Goal: Information Seeking & Learning: Learn about a topic

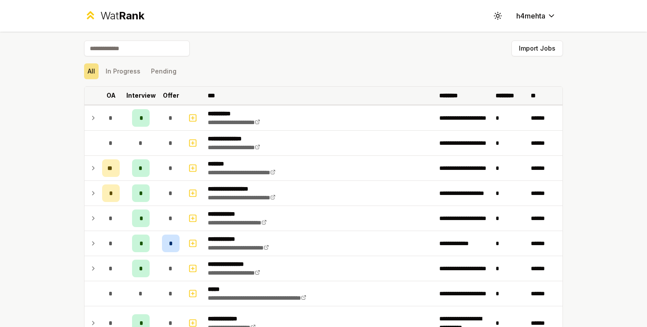
click at [186, 92] on th at bounding box center [193, 96] width 21 height 18
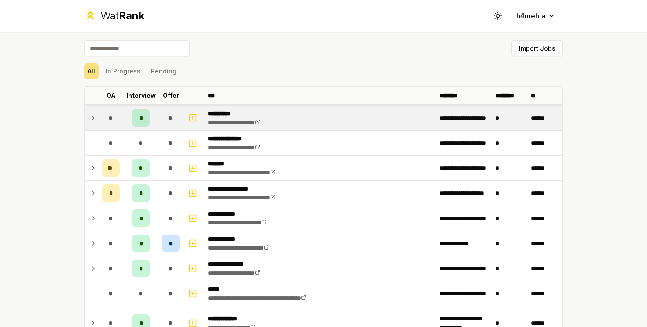
click at [168, 106] on td "*" at bounding box center [170, 118] width 25 height 25
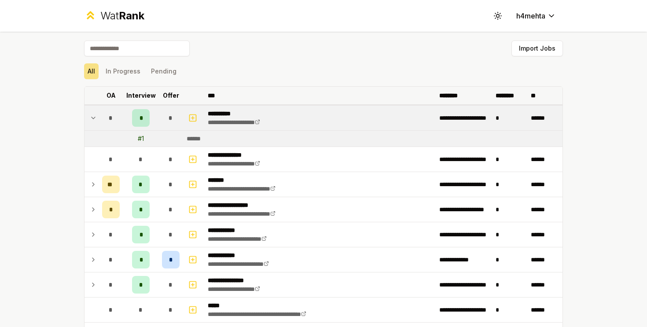
click at [168, 99] on p "Offer" at bounding box center [171, 95] width 16 height 9
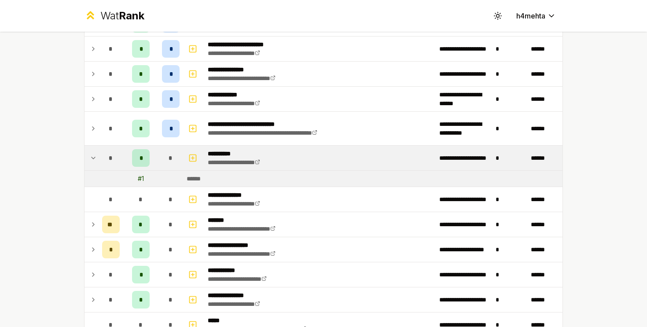
scroll to position [157, 0]
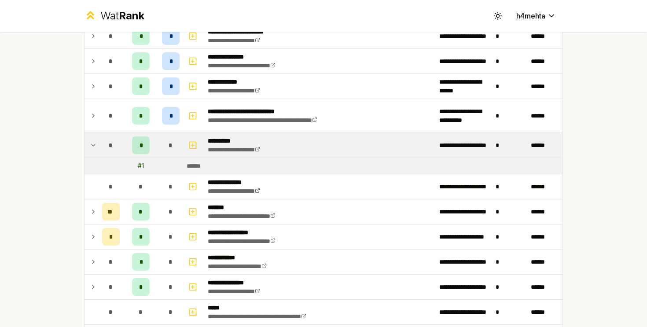
click at [106, 148] on div "*" at bounding box center [111, 145] width 18 height 18
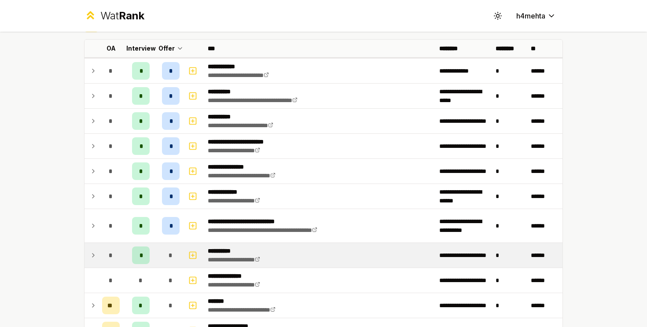
scroll to position [0, 0]
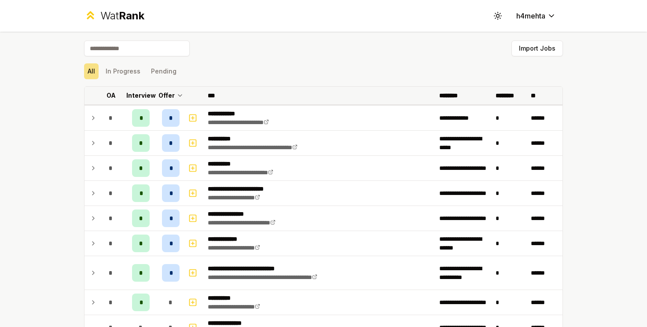
click at [144, 92] on p "Interview" at bounding box center [140, 95] width 29 height 9
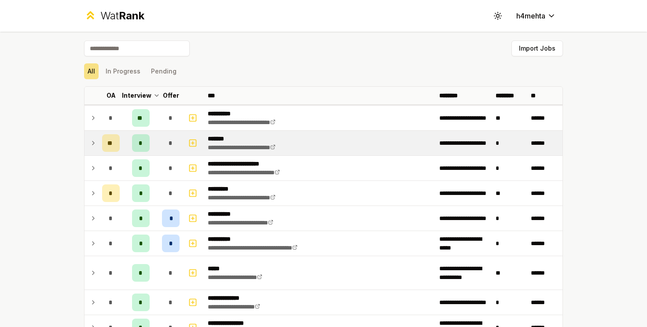
click at [95, 140] on icon at bounding box center [93, 143] width 7 height 11
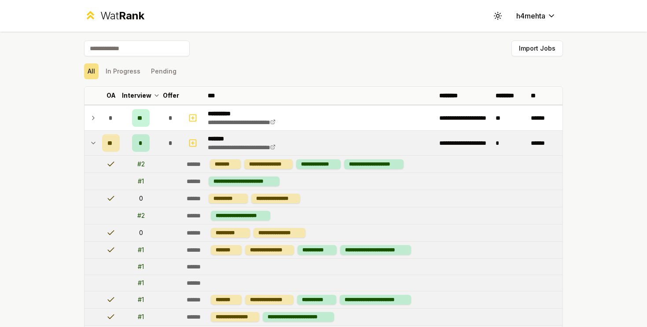
click at [95, 140] on icon at bounding box center [93, 143] width 7 height 11
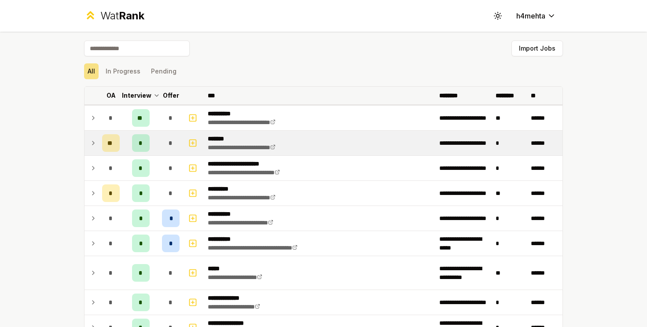
click at [130, 95] on p "Interview" at bounding box center [136, 95] width 29 height 9
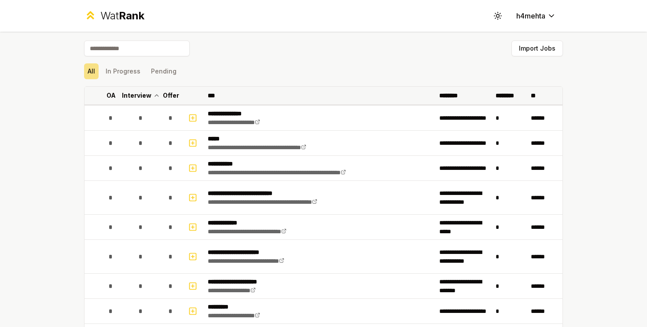
click at [111, 90] on th "OA" at bounding box center [111, 96] width 25 height 18
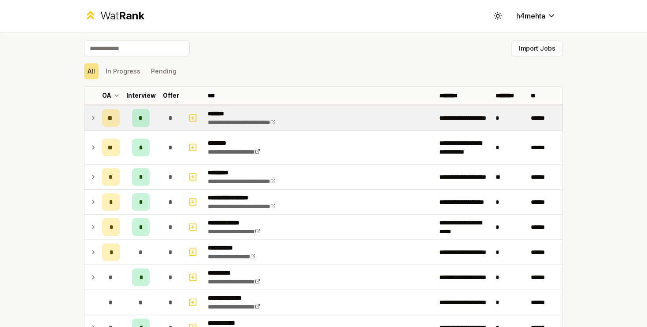
click at [91, 114] on icon at bounding box center [93, 118] width 7 height 11
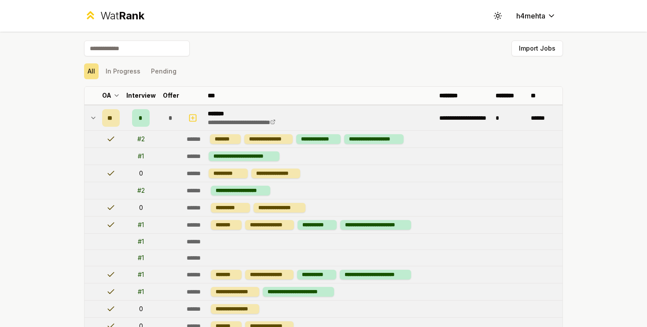
click at [97, 119] on td at bounding box center [91, 118] width 14 height 25
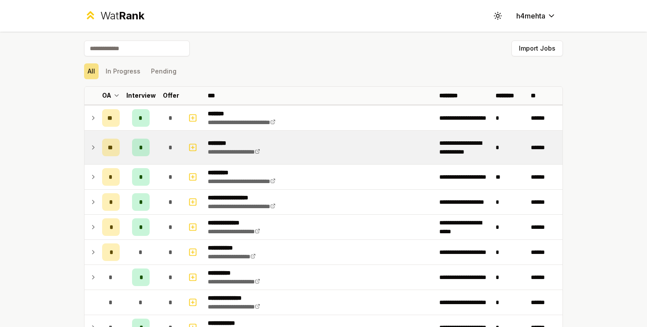
click at [95, 141] on td at bounding box center [91, 147] width 14 height 33
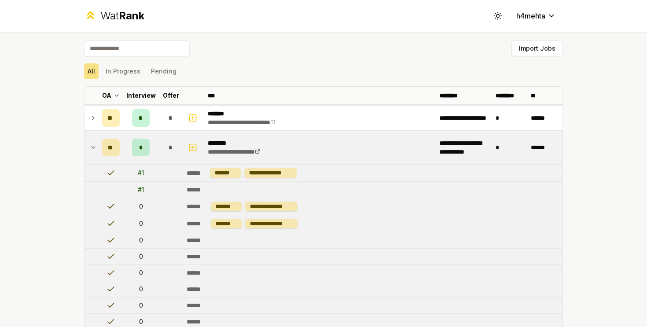
click at [94, 142] on td at bounding box center [91, 147] width 14 height 33
